Goal: Feedback & Contribution: Leave review/rating

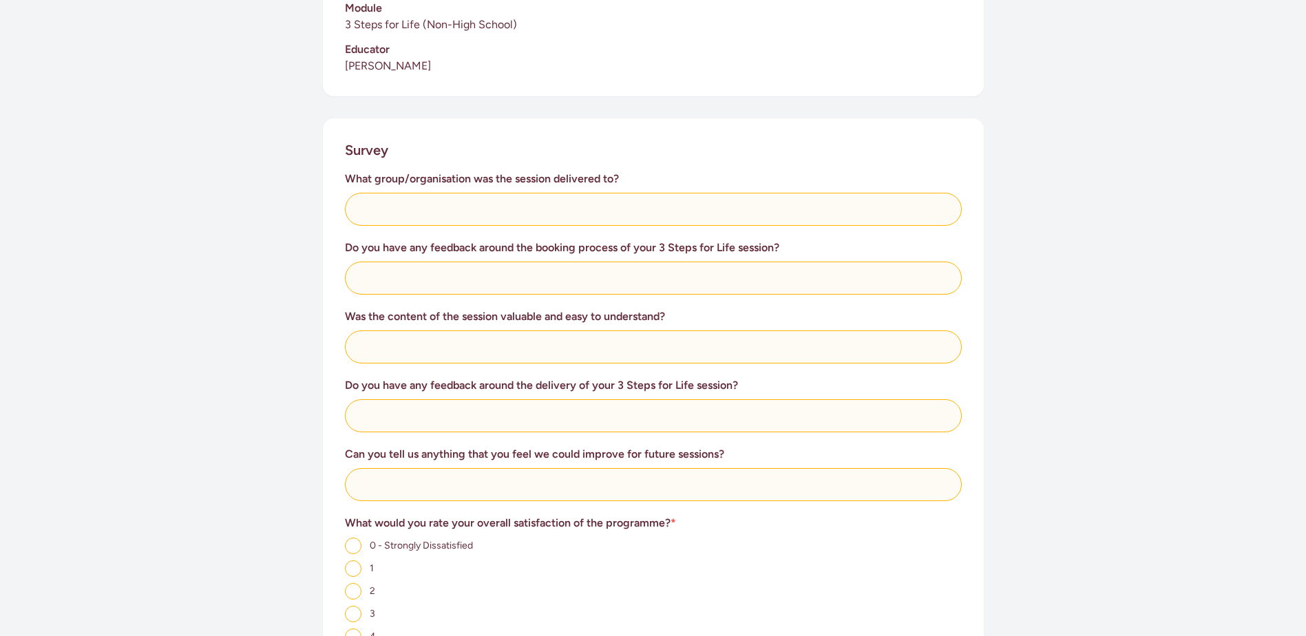
scroll to position [467, 0]
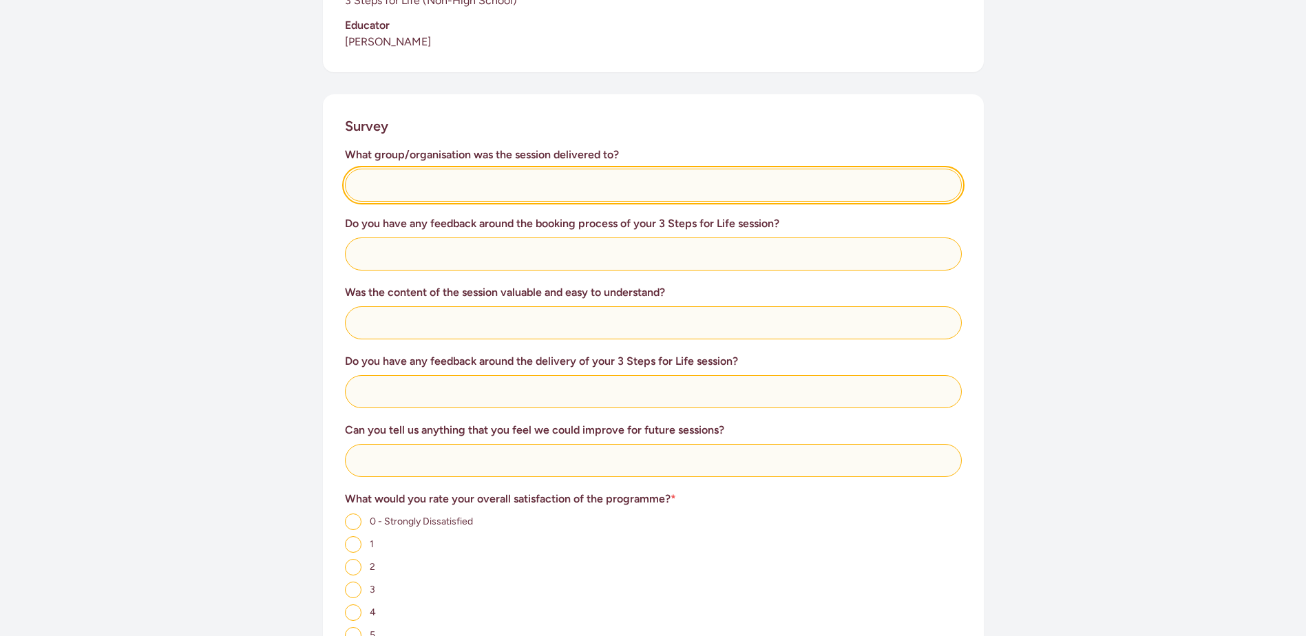
click at [435, 189] on input "text" at bounding box center [653, 185] width 617 height 33
type input "S"
type input "Workplace - [GEOGRAPHIC_DATA]"
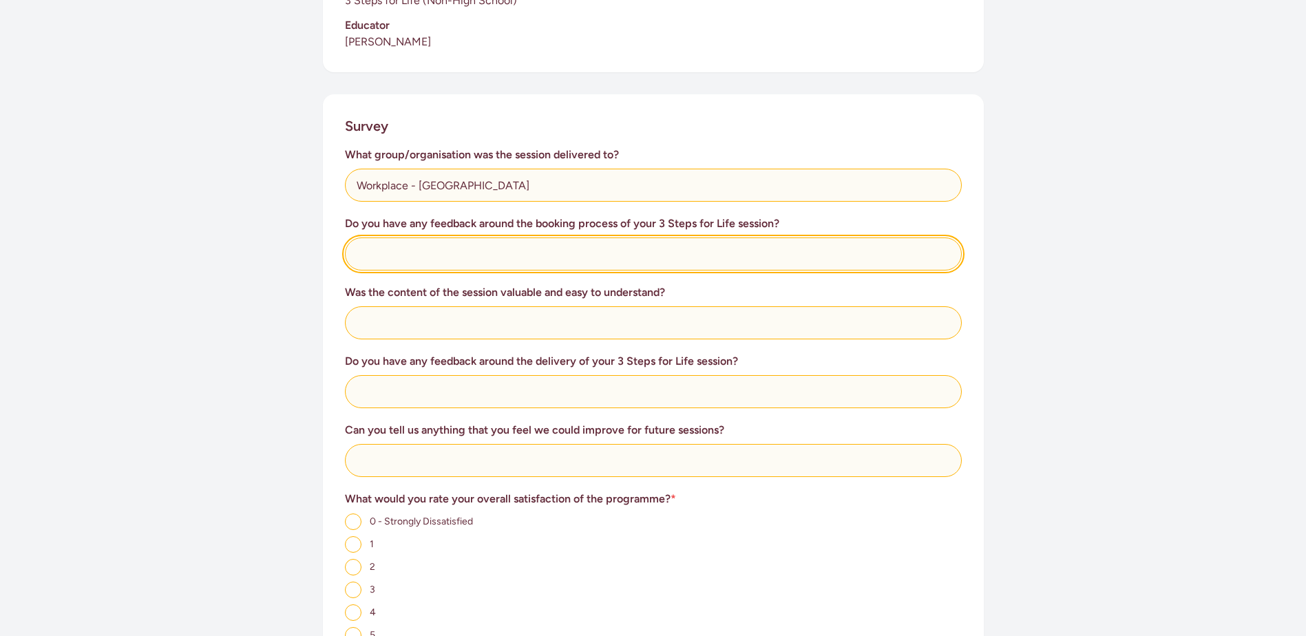
click at [618, 245] on input "text" at bounding box center [653, 254] width 617 height 33
type input "Easy to book"
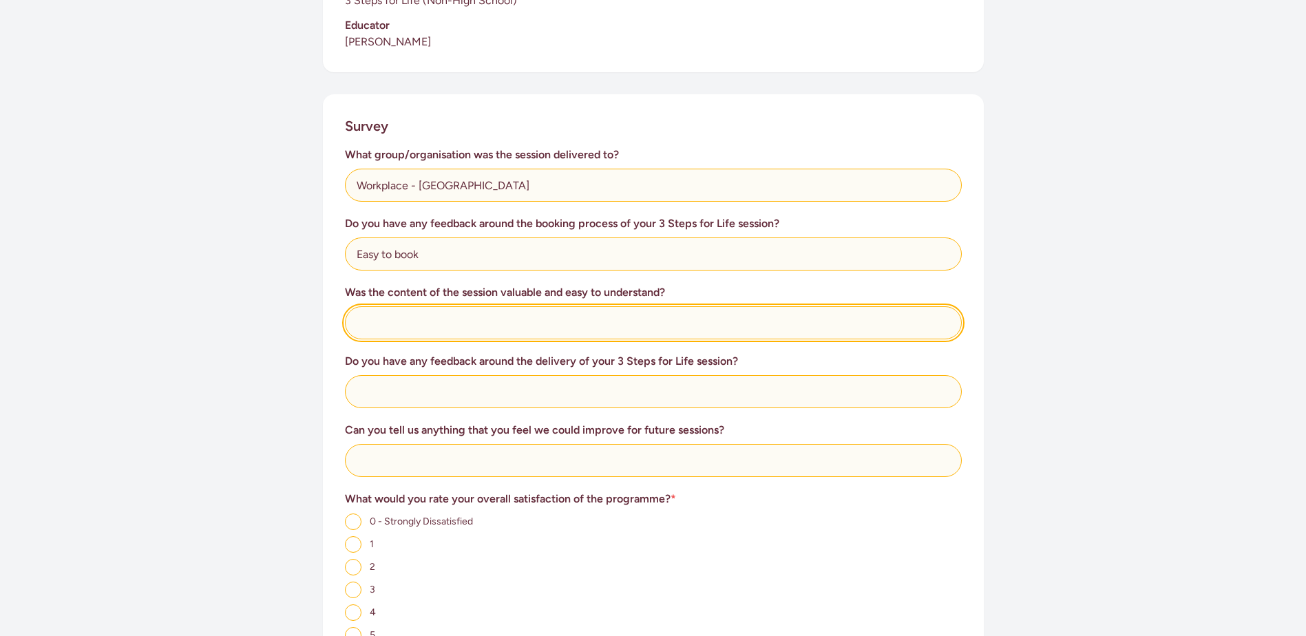
click at [471, 329] on input "text" at bounding box center [653, 322] width 617 height 33
type input "Very valuable"
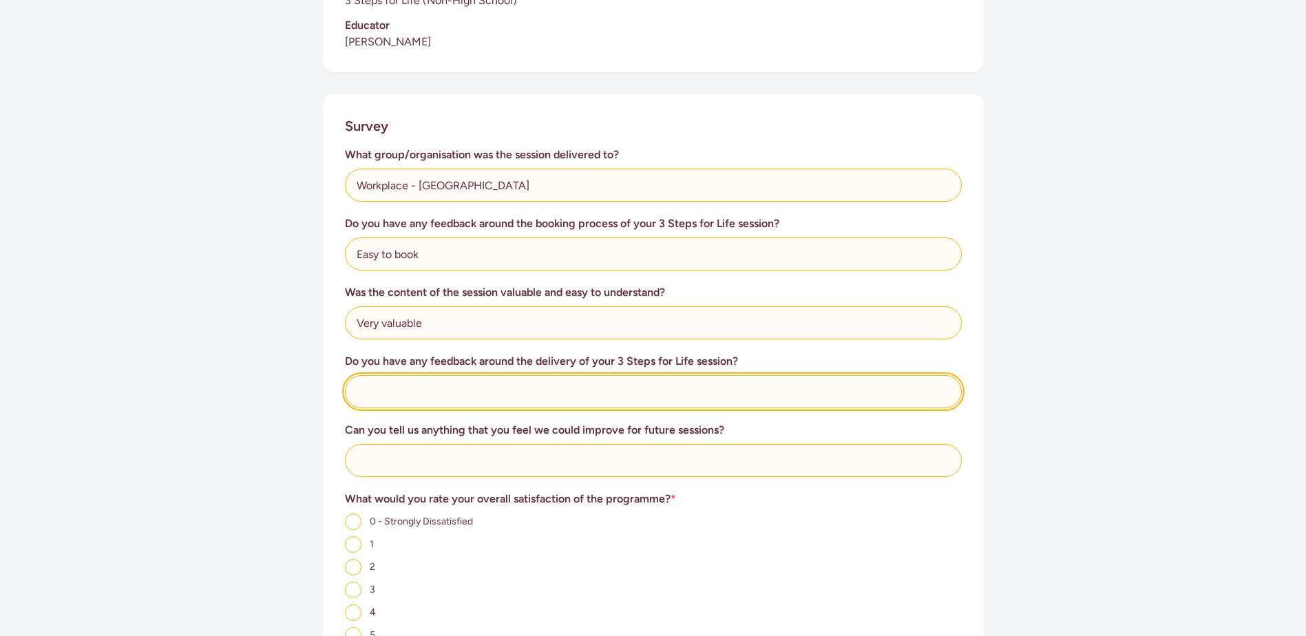
click at [396, 386] on input "text" at bounding box center [653, 391] width 617 height 33
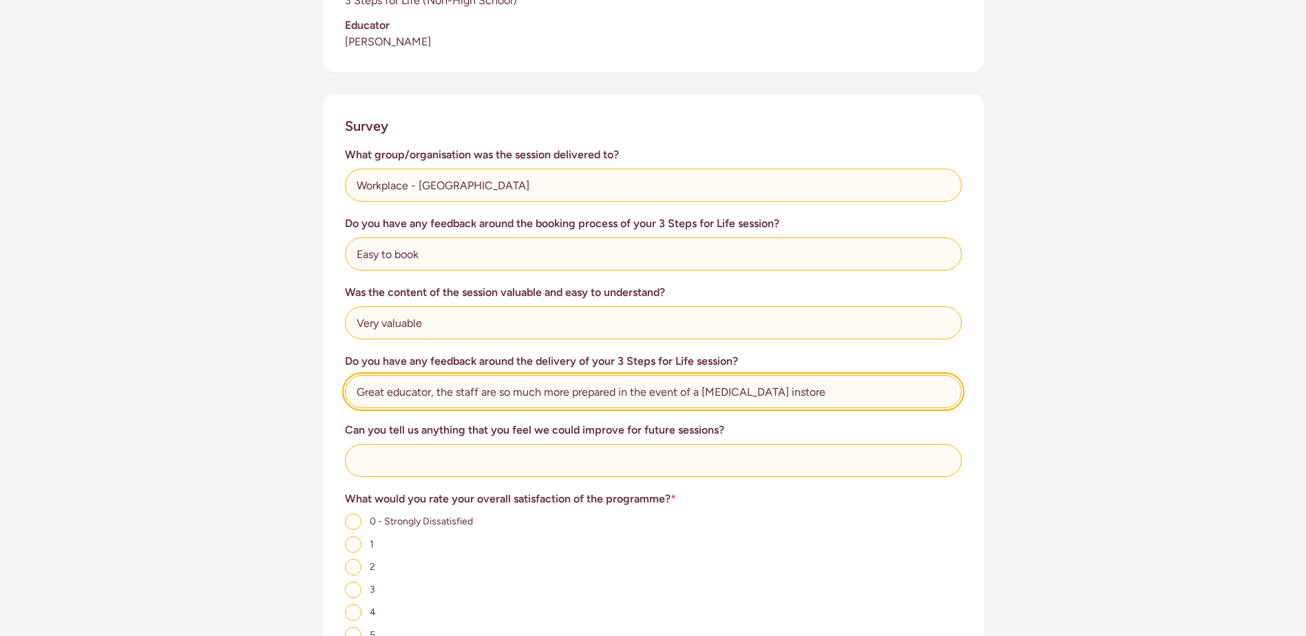
type input "Great educator, the staff are so much more prepared in the event of a [MEDICAL_…"
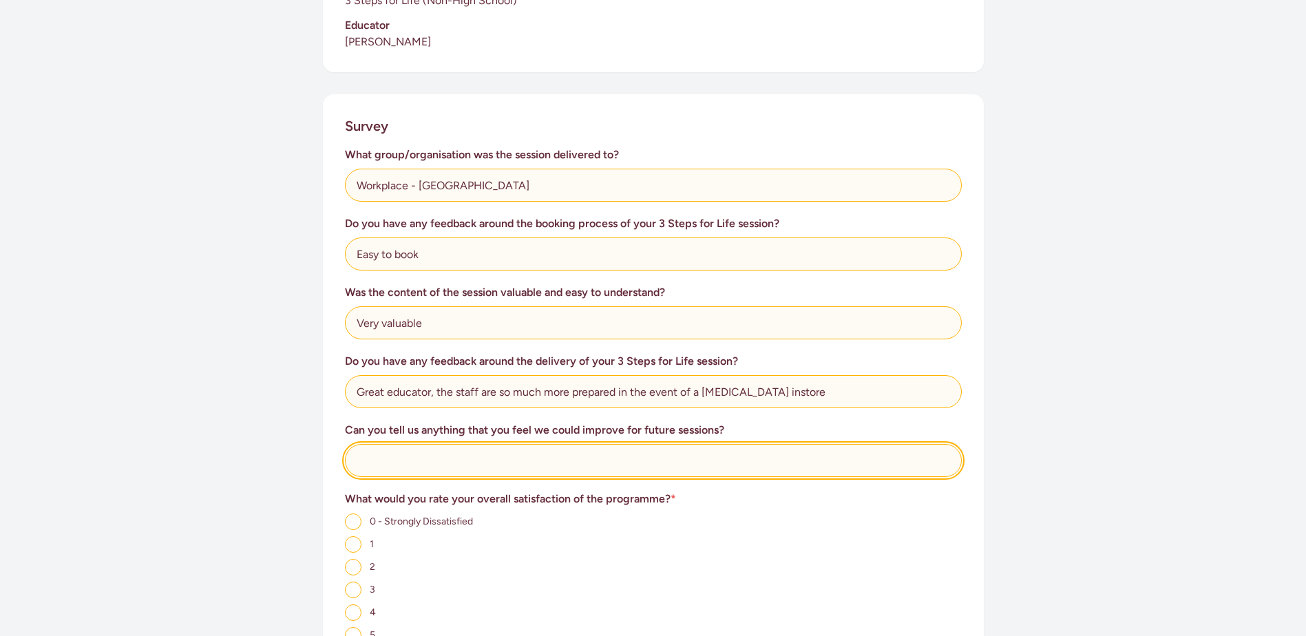
click at [474, 463] on input "text" at bounding box center [653, 460] width 617 height 33
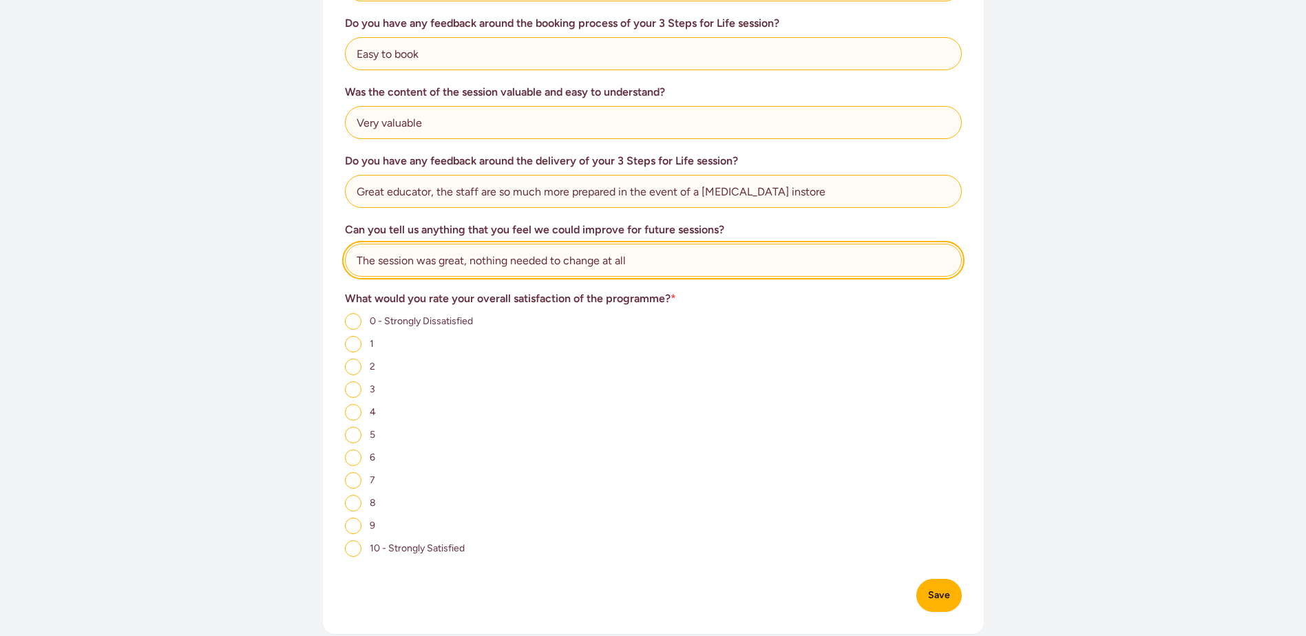
scroll to position [743, 0]
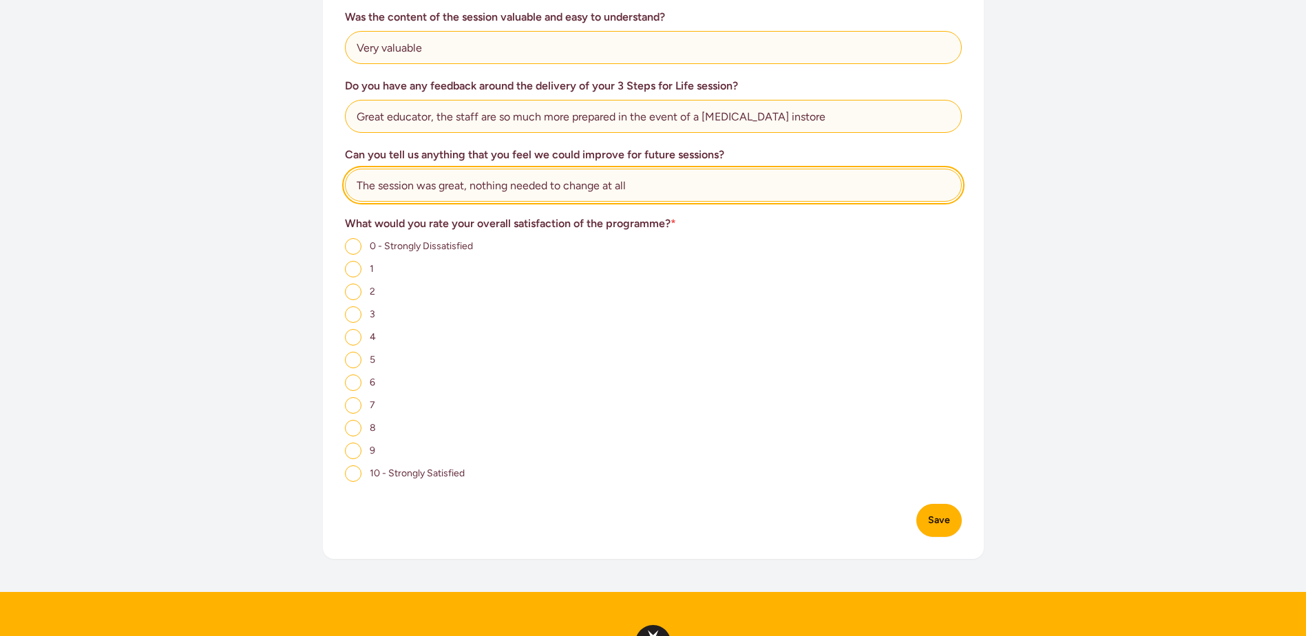
type input "The session was great, nothing needed to change at all"
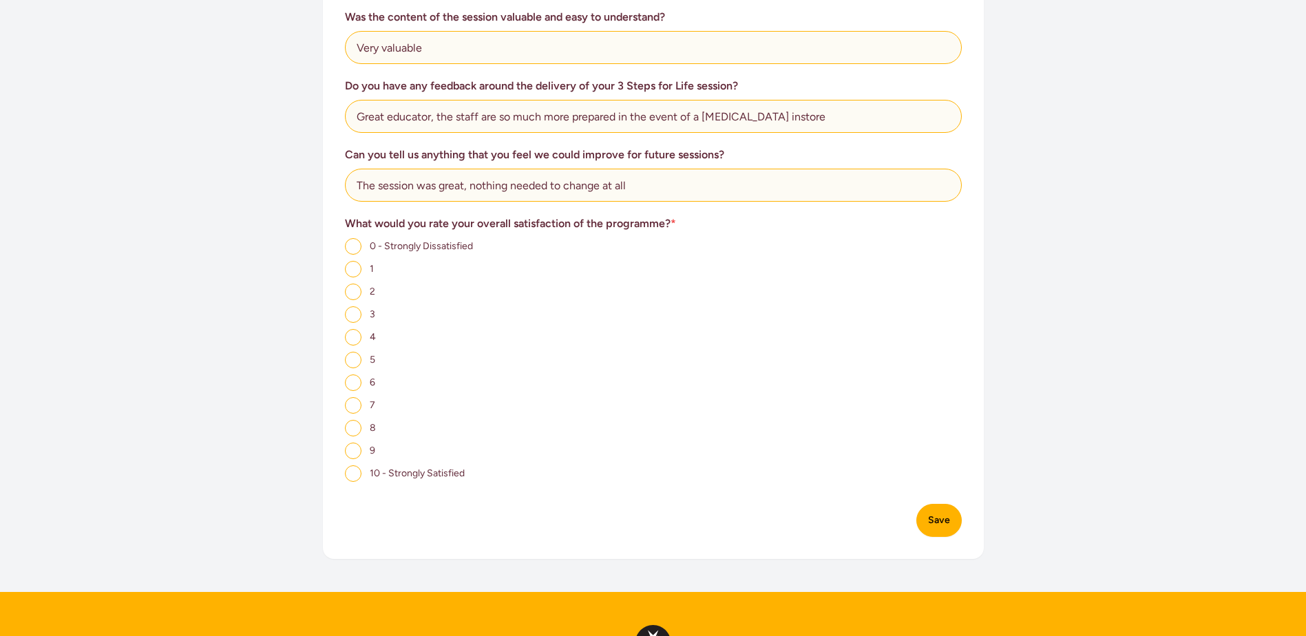
click at [351, 472] on input "10 - Strongly Satisfied" at bounding box center [353, 473] width 17 height 17
radio input "true"
click at [940, 518] on button "Save" at bounding box center [938, 520] width 45 height 33
